Goal: Information Seeking & Learning: Learn about a topic

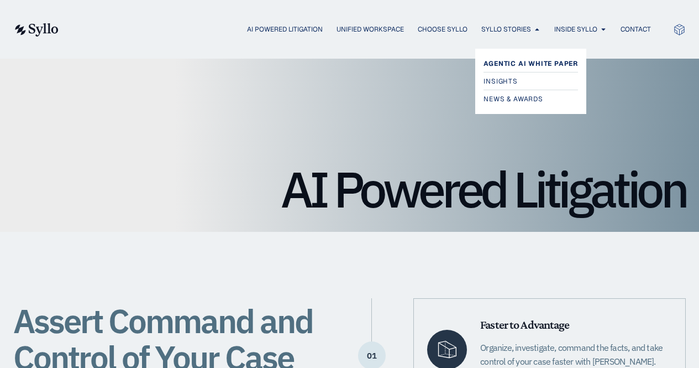
click at [508, 62] on span "Agentic AI White Paper" at bounding box center [531, 63] width 95 height 13
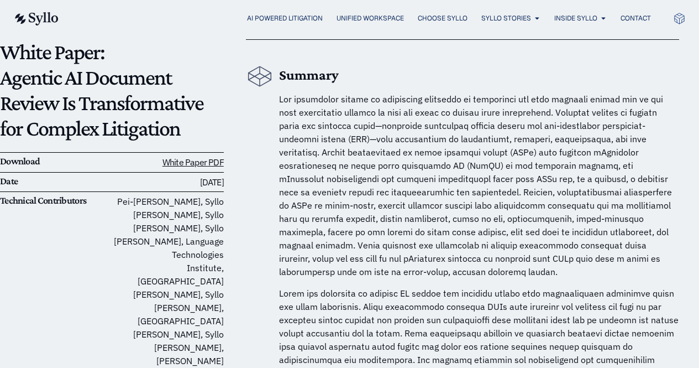
click at [401, 182] on span at bounding box center [475, 185] width 393 height 184
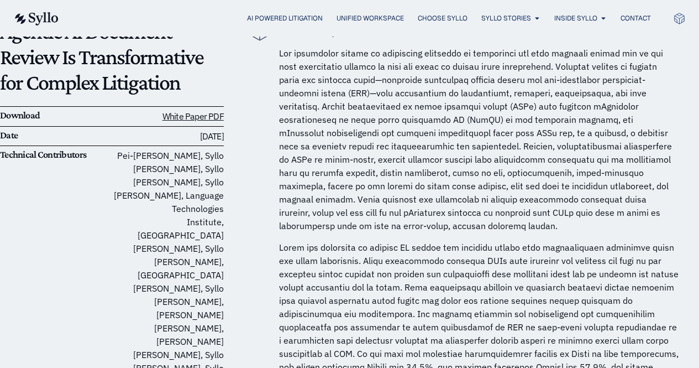
scroll to position [150, 0]
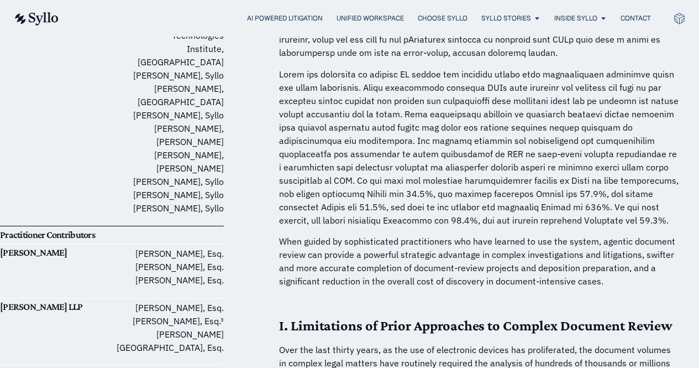
scroll to position [322, 0]
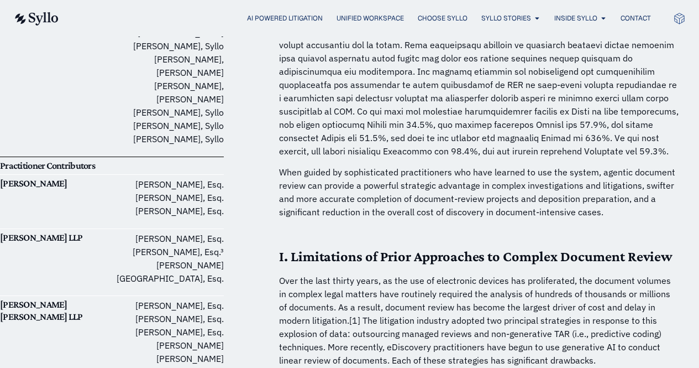
scroll to position [394, 0]
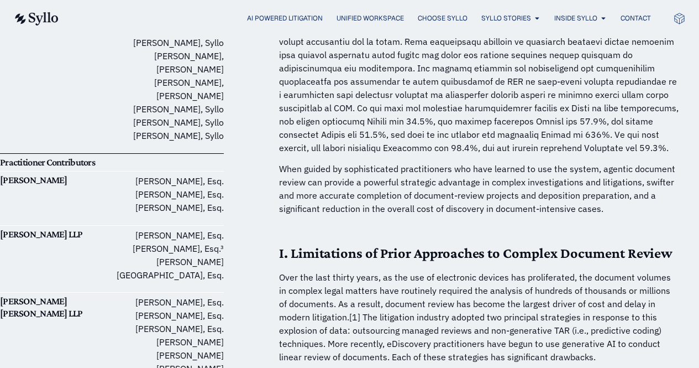
drag, startPoint x: 260, startPoint y: 160, endPoint x: 260, endPoint y: 98, distance: 62.5
drag, startPoint x: 260, startPoint y: 98, endPoint x: 306, endPoint y: 60, distance: 59.3
click at [306, 60] on p at bounding box center [479, 74] width 400 height 159
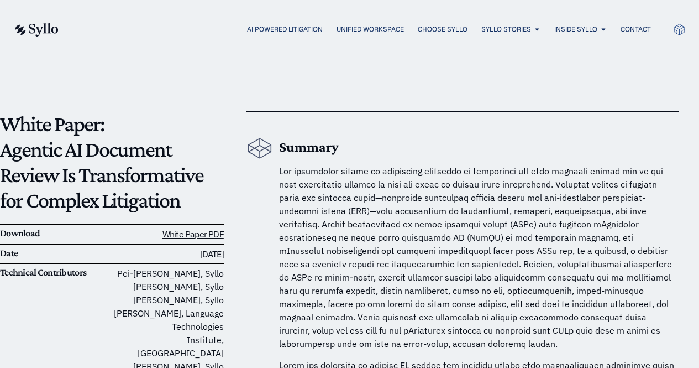
scroll to position [29, 0]
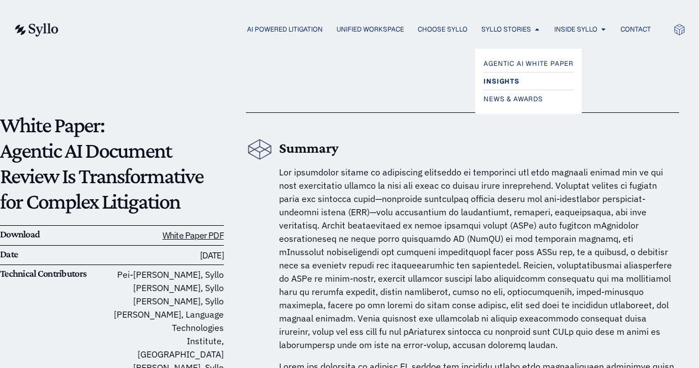
click at [495, 77] on span "Insights" at bounding box center [501, 81] width 35 height 13
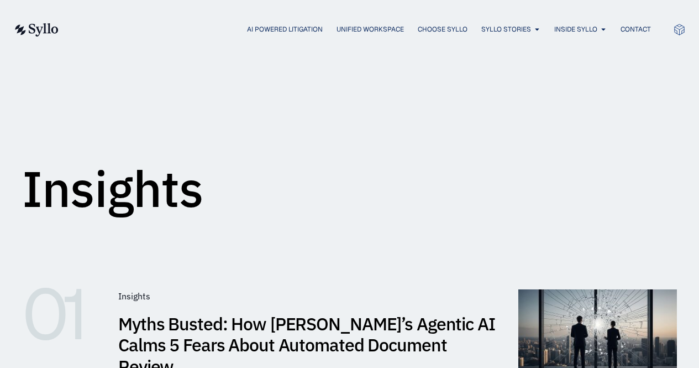
scroll to position [1, 0]
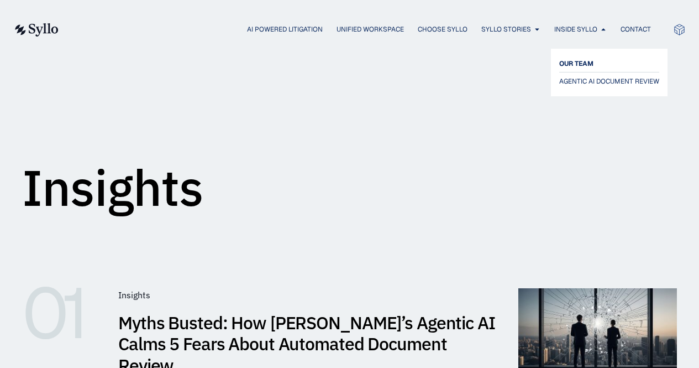
click at [578, 65] on span "OUR TEAM" at bounding box center [577, 63] width 34 height 13
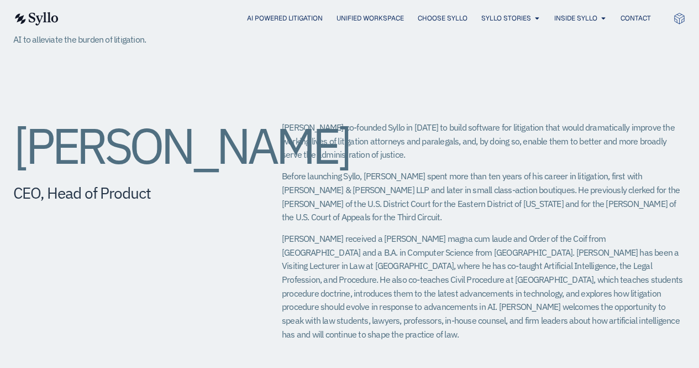
scroll to position [388, 0]
click at [218, 171] on h2 "[PERSON_NAME]" at bounding box center [125, 146] width 225 height 50
